Goal: Information Seeking & Learning: Learn about a topic

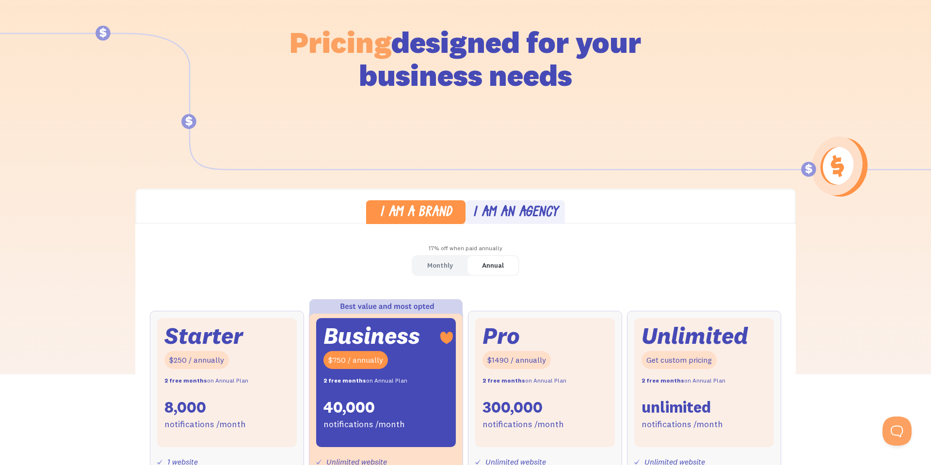
click at [494, 225] on div "I am a brand I am an agency 17% off when paid annually Monthly Annual Starter $…" at bounding box center [465, 445] width 661 height 513
click at [504, 217] on div "I am an agency" at bounding box center [515, 213] width 85 height 14
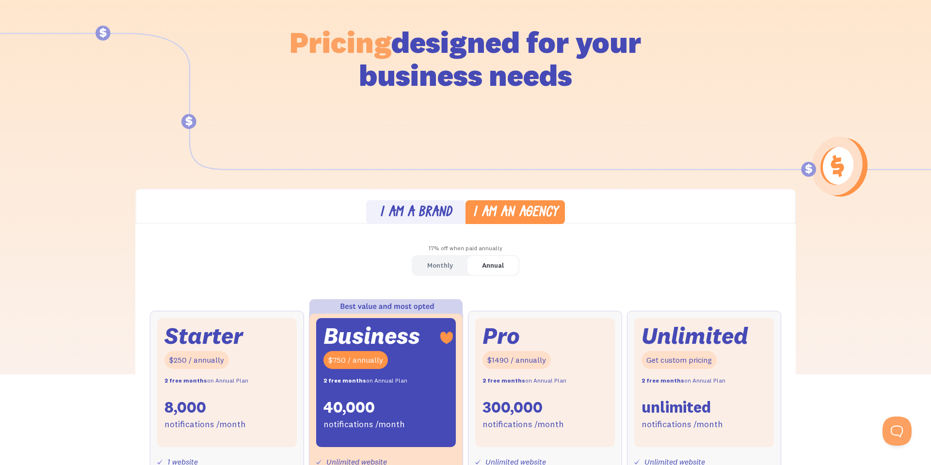
click at [432, 216] on div "I am a brand" at bounding box center [416, 213] width 72 height 14
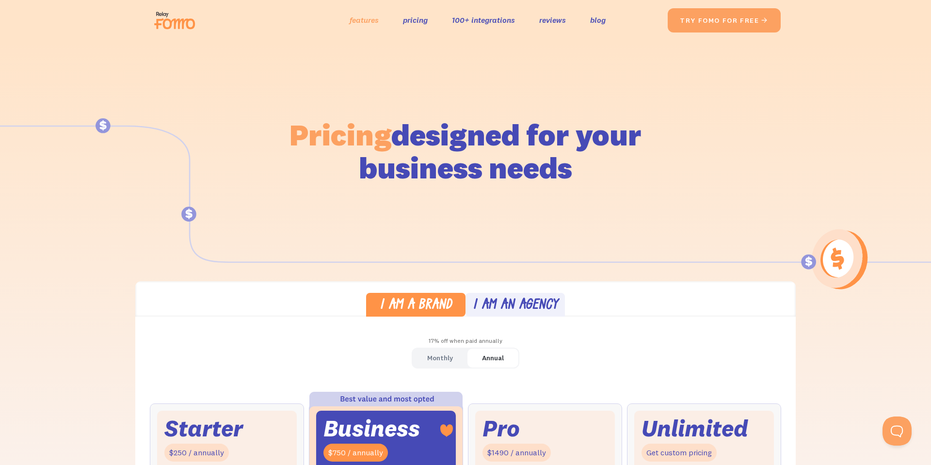
click at [362, 19] on link "features" at bounding box center [364, 20] width 29 height 14
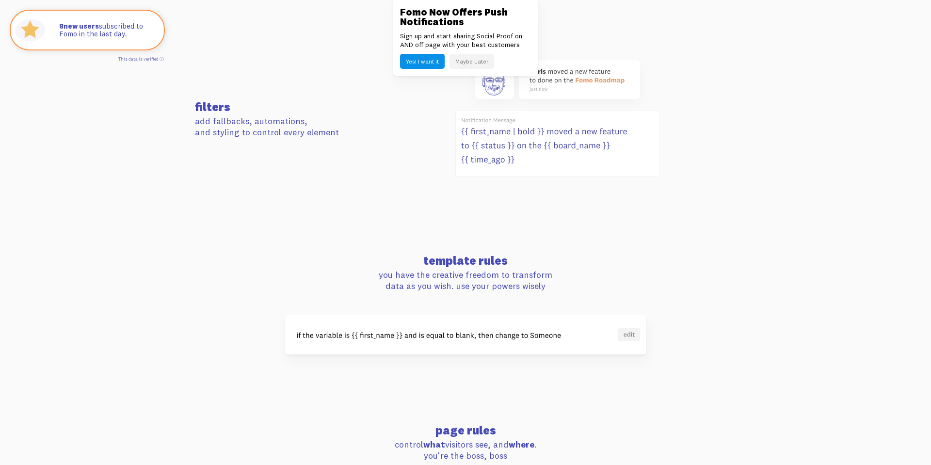
scroll to position [607, 0]
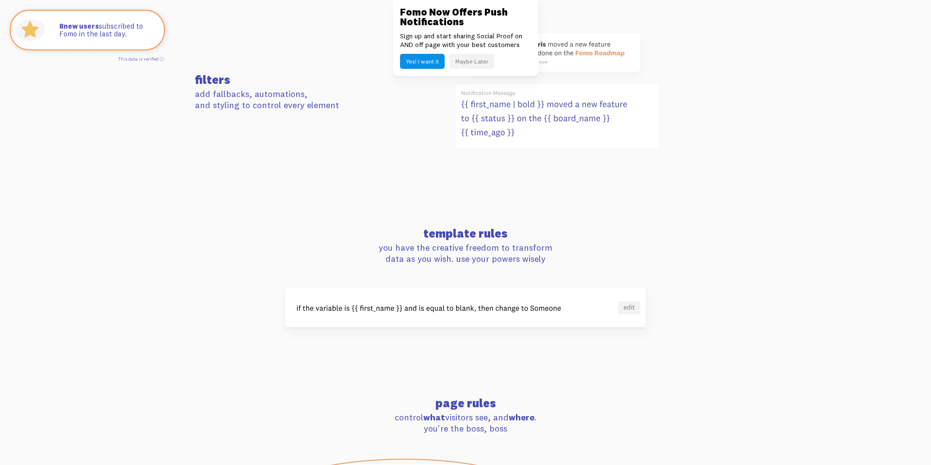
click at [464, 60] on button "Maybe Later" at bounding box center [472, 61] width 45 height 15
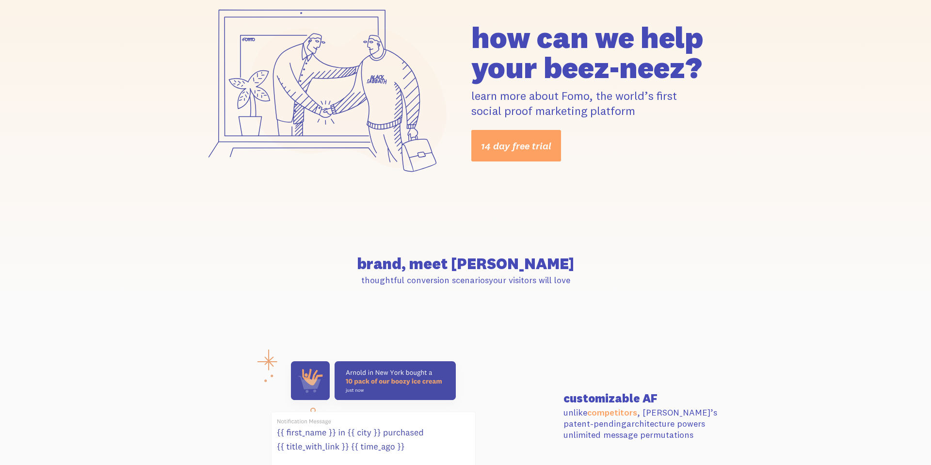
scroll to position [0, 0]
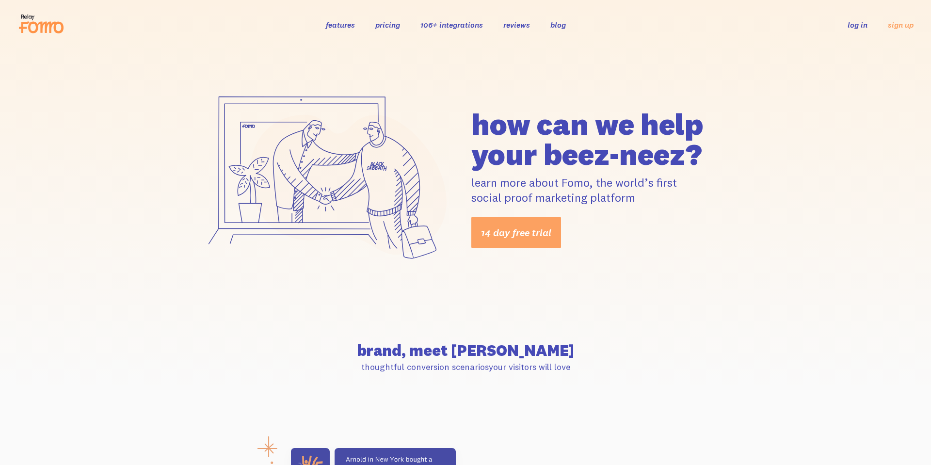
click at [443, 97] on icon at bounding box center [327, 177] width 262 height 186
